Goal: Information Seeking & Learning: Learn about a topic

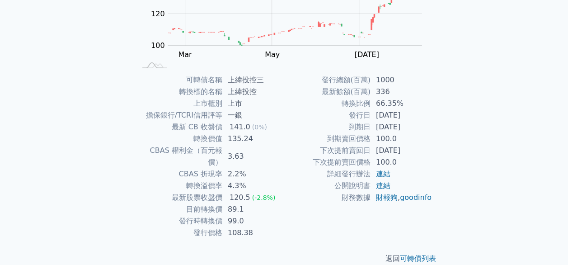
scroll to position [154, 0]
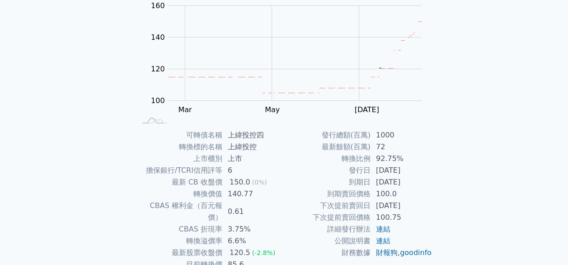
scroll to position [104, 0]
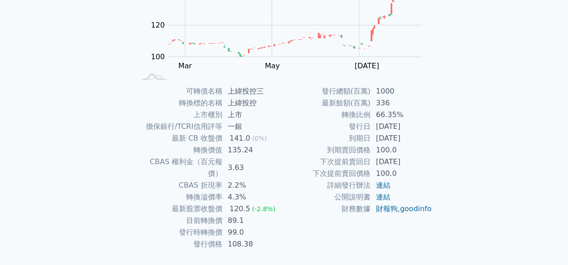
scroll to position [144, 0]
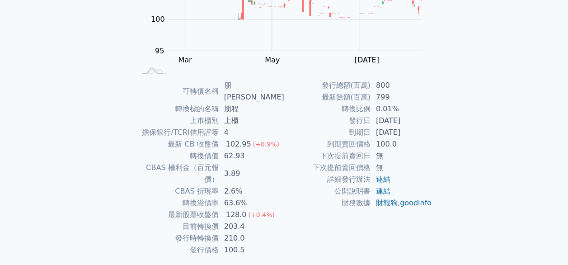
scroll to position [154, 0]
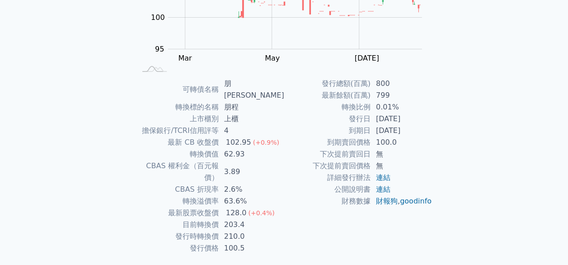
scroll to position [154, 0]
